Goal: Task Accomplishment & Management: Complete application form

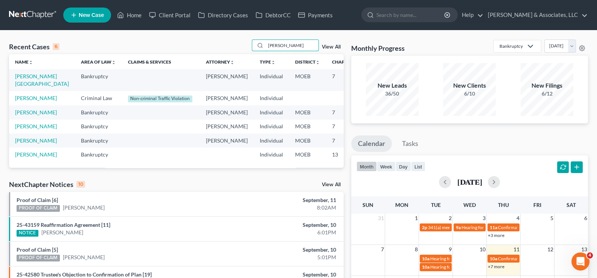
drag, startPoint x: 286, startPoint y: 45, endPoint x: 439, endPoint y: 67, distance: 154.4
click at [236, 41] on div "Recent Cases 6 [PERSON_NAME] View All" at bounding box center [176, 47] width 335 height 15
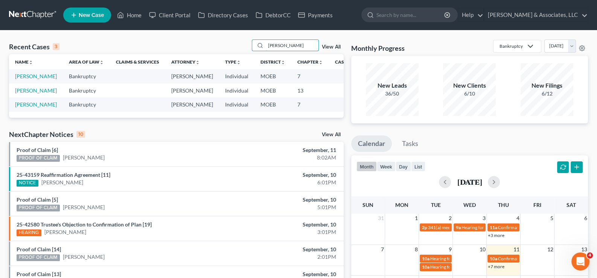
type input "[PERSON_NAME]"
click at [79, 17] on span "New Case" at bounding box center [91, 15] width 25 height 6
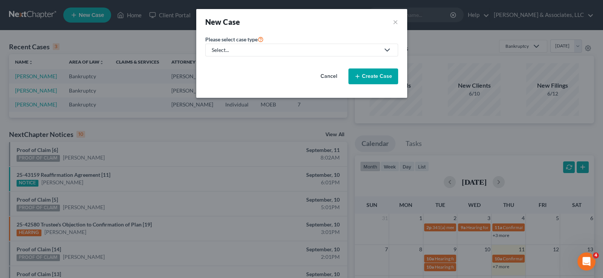
click at [233, 49] on div "Select..." at bounding box center [296, 50] width 168 height 8
click at [231, 63] on div "Bankruptcy" at bounding box center [245, 65] width 66 height 8
select select "45"
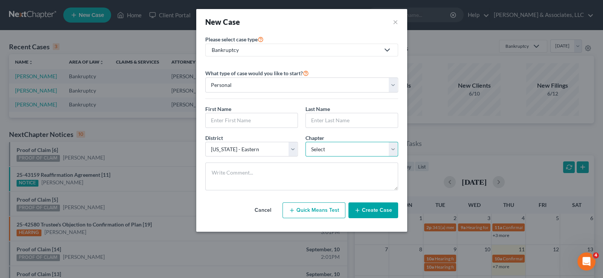
drag, startPoint x: 324, startPoint y: 149, endPoint x: 324, endPoint y: 152, distance: 3.8
click at [324, 149] on select "Select 7 11 12 13" at bounding box center [351, 149] width 93 height 15
select select "0"
click at [305, 142] on select "Select 7 11 12 13" at bounding box center [351, 149] width 93 height 15
click at [251, 119] on input "text" at bounding box center [252, 120] width 92 height 14
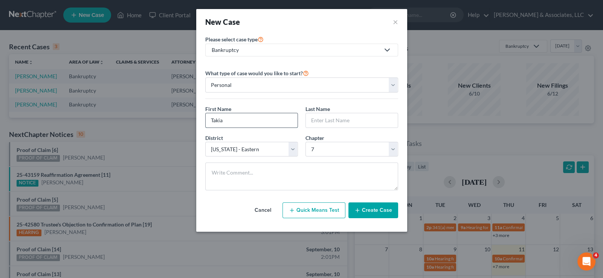
type input "Takia"
type input "[PERSON_NAME]"
click at [221, 171] on textarea at bounding box center [301, 177] width 193 height 28
paste textarea "[PHONE_NUMBER]"
type textarea "[PHONE_NUMBER]"
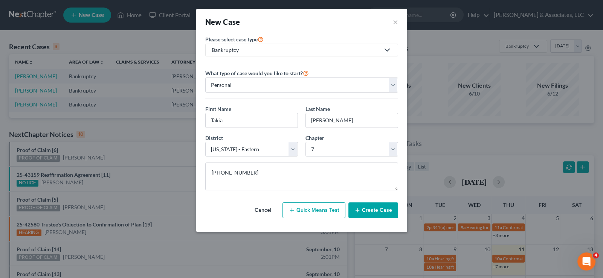
click at [369, 211] on button "Create Case" at bounding box center [373, 211] width 50 height 16
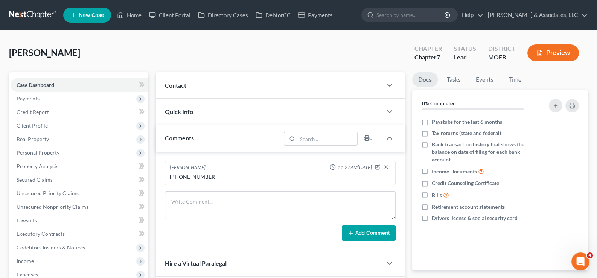
click at [178, 84] on span "Contact" at bounding box center [175, 85] width 21 height 7
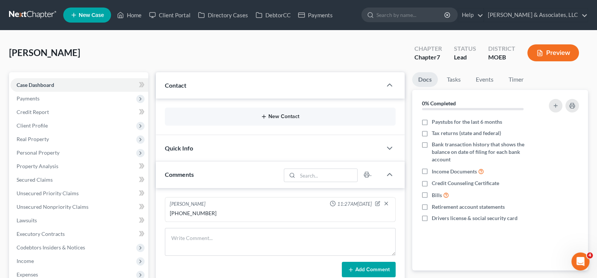
click at [254, 116] on button "New Contact" at bounding box center [280, 117] width 219 height 6
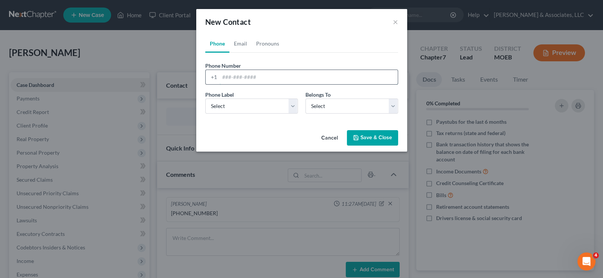
click at [231, 75] on input "tel" at bounding box center [308, 77] width 178 height 14
paste input "[PHONE_NUMBER]"
type input "[PHONE_NUMBER]"
click at [230, 109] on select "Select Mobile Home Work Other" at bounding box center [251, 106] width 93 height 15
select select "0"
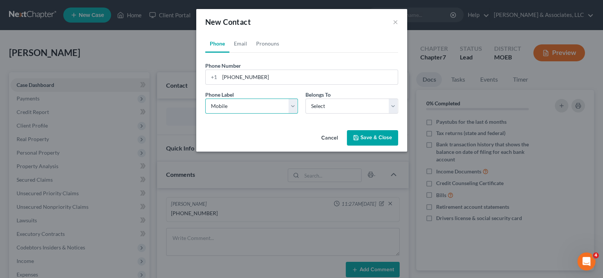
click at [205, 99] on select "Select Mobile Home Work Other" at bounding box center [251, 106] width 93 height 15
click at [323, 110] on select "Select Client Other" at bounding box center [351, 106] width 93 height 15
select select "0"
click at [305, 99] on select "Select Client Other" at bounding box center [351, 106] width 93 height 15
select select "0"
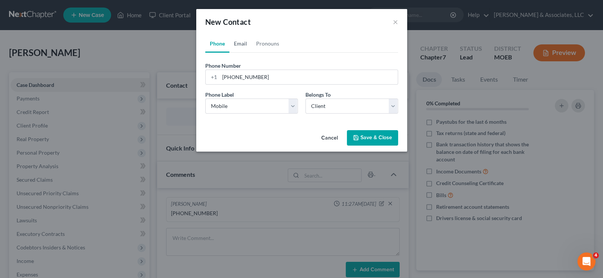
drag, startPoint x: 238, startPoint y: 41, endPoint x: 247, endPoint y: 77, distance: 36.7
click at [238, 42] on link "Email" at bounding box center [240, 44] width 22 height 18
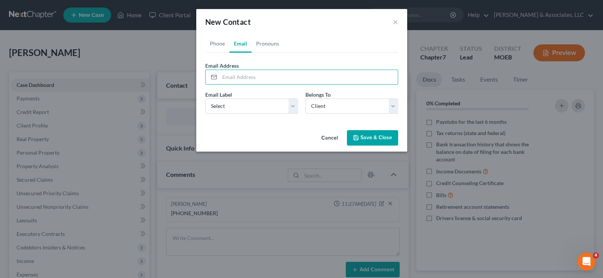
drag, startPoint x: 247, startPoint y: 77, endPoint x: 282, endPoint y: 1, distance: 83.9
click at [249, 71] on input "email" at bounding box center [308, 77] width 178 height 14
paste input "[EMAIL_ADDRESS][DOMAIN_NAME]"
type input "[EMAIL_ADDRESS][DOMAIN_NAME]"
drag, startPoint x: 231, startPoint y: 106, endPoint x: 232, endPoint y: 113, distance: 6.8
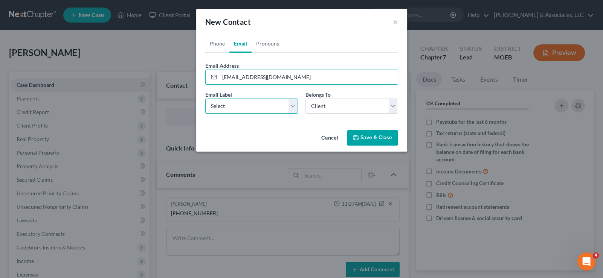
click at [231, 106] on select "Select Home Work Other" at bounding box center [251, 106] width 93 height 15
select select "0"
click at [205, 99] on select "Select Home Work Other" at bounding box center [251, 106] width 93 height 15
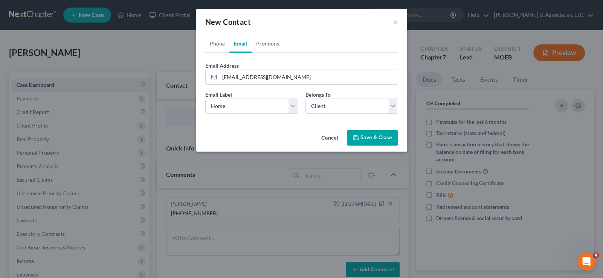
click at [367, 141] on button "Save & Close" at bounding box center [372, 138] width 51 height 16
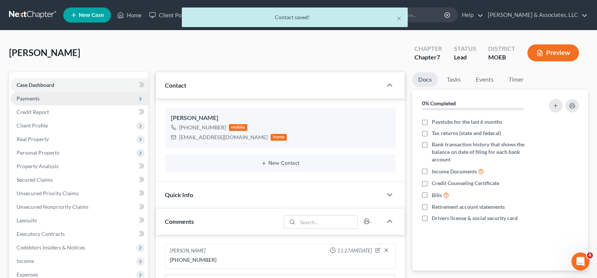
click at [30, 96] on span "Payments" at bounding box center [28, 98] width 23 height 6
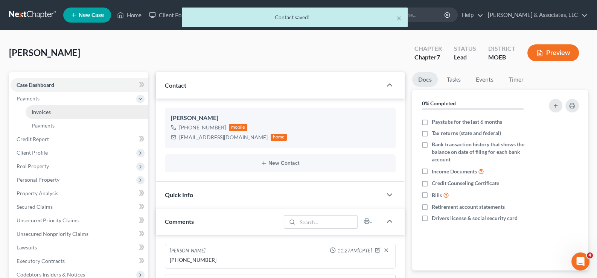
click at [41, 111] on span "Invoices" at bounding box center [41, 112] width 19 height 6
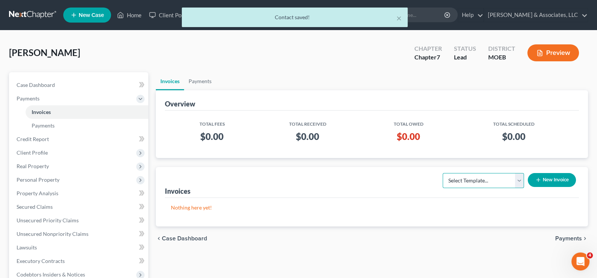
click at [459, 178] on select "Select Template... Chapter 7 Template Chapter 13 Template Chapter 7 with legal …" at bounding box center [483, 180] width 81 height 15
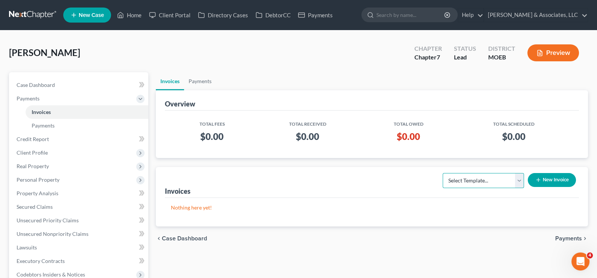
select select "2"
click at [443, 173] on select "Select Template... Chapter 7 Template Chapter 13 Template Chapter 7 with legal …" at bounding box center [483, 180] width 81 height 15
click at [543, 176] on button "New Invoice" at bounding box center [552, 180] width 48 height 14
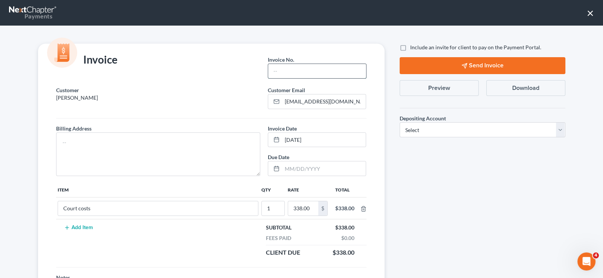
click at [271, 67] on input "text" at bounding box center [317, 71] width 98 height 14
type input "752"
click at [183, 145] on textarea at bounding box center [158, 155] width 204 height 44
type textarea "na"
click at [410, 48] on label "Include an invite for client to pay on the Payment Portal." at bounding box center [475, 48] width 131 height 8
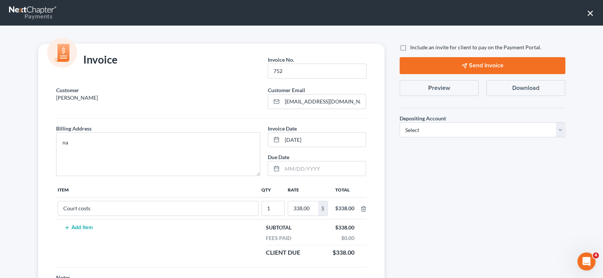
click at [413, 48] on input "Include an invite for client to pay on the Payment Portal." at bounding box center [415, 46] width 5 height 5
checkbox input "true"
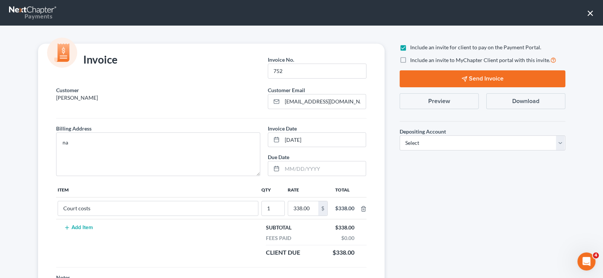
click at [410, 58] on label "Include an invite to MyChapter Client portal with this invite." at bounding box center [483, 60] width 146 height 9
click at [413, 58] on input "Include an invite to MyChapter Client portal with this invite." at bounding box center [415, 58] width 5 height 5
checkbox input "true"
click at [439, 146] on select "Select Operation Trust" at bounding box center [482, 143] width 166 height 15
select select "1"
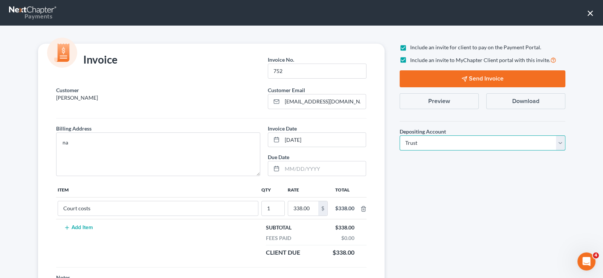
click at [399, 136] on select "Select Operation Trust" at bounding box center [482, 143] width 166 height 15
click at [451, 75] on button "Send Invoice" at bounding box center [482, 78] width 166 height 17
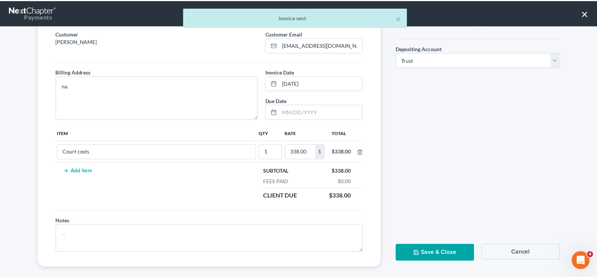
scroll to position [63, 0]
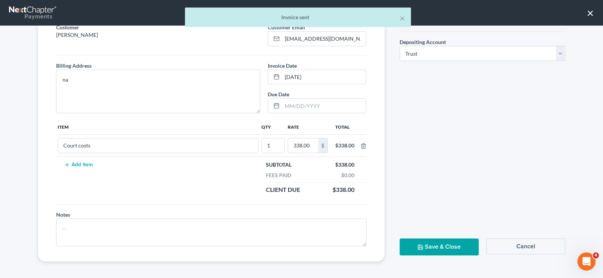
click at [422, 242] on button "Save & Close" at bounding box center [438, 247] width 79 height 17
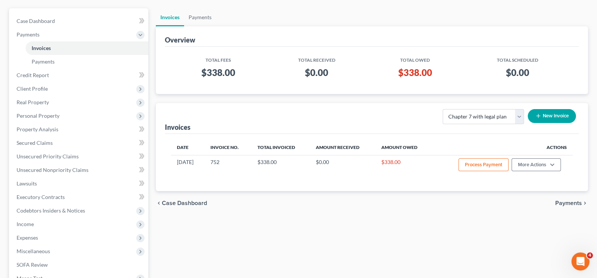
scroll to position [0, 0]
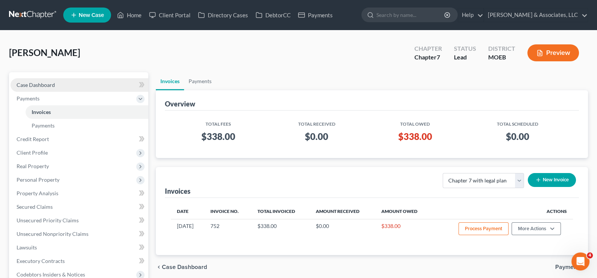
click at [34, 85] on span "Case Dashboard" at bounding box center [36, 85] width 38 height 6
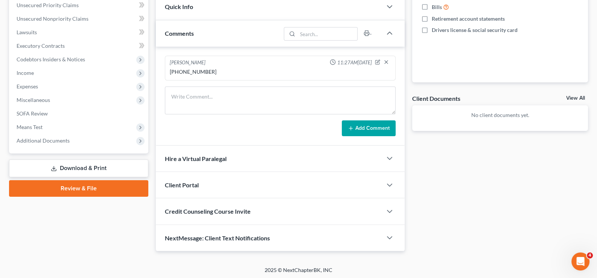
scroll to position [189, 0]
click at [190, 184] on span "Client Portal" at bounding box center [182, 184] width 34 height 7
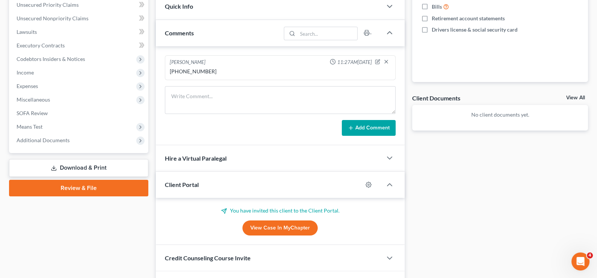
click at [190, 184] on span "Client Portal" at bounding box center [182, 184] width 34 height 7
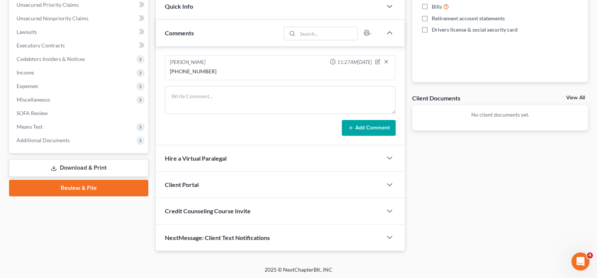
click at [201, 208] on span "Credit Counseling Course Invite" at bounding box center [208, 210] width 86 height 7
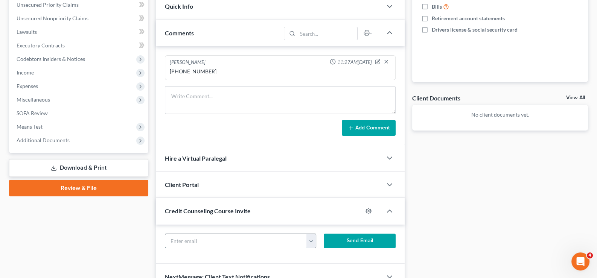
drag, startPoint x: 226, startPoint y: 242, endPoint x: 299, endPoint y: 245, distance: 72.7
click at [226, 242] on input "text" at bounding box center [236, 241] width 142 height 14
paste input "[EMAIL_ADDRESS][DOMAIN_NAME]"
type input "[EMAIL_ADDRESS][DOMAIN_NAME]"
click at [343, 238] on button "Send Email" at bounding box center [360, 241] width 72 height 15
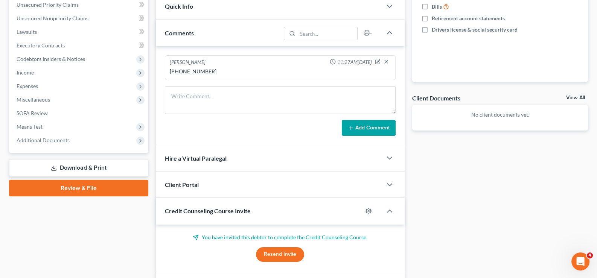
click at [203, 212] on span "Credit Counseling Course Invite" at bounding box center [208, 210] width 86 height 7
